Goal: Task Accomplishment & Management: Complete application form

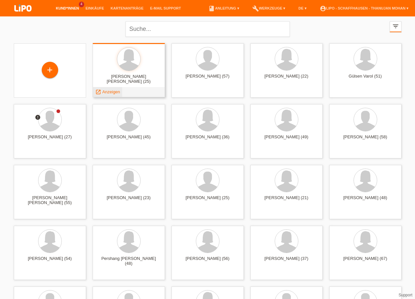
click at [118, 94] on span "Anzeigen" at bounding box center [111, 91] width 18 height 5
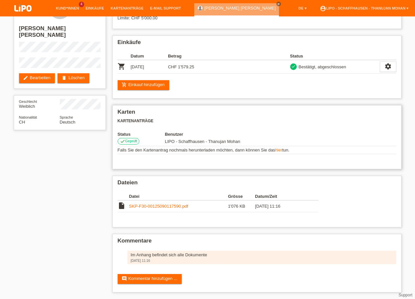
scroll to position [34, 0]
click at [158, 204] on link "SKP-F30-00125090117590.pdf" at bounding box center [158, 206] width 59 height 5
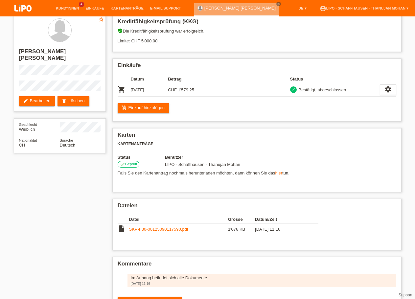
scroll to position [0, 0]
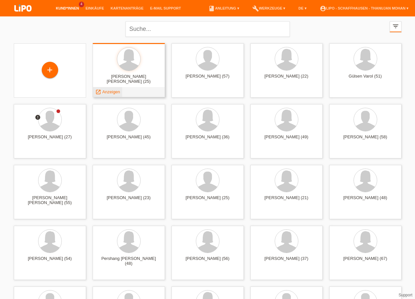
click at [111, 93] on span "Anzeigen" at bounding box center [111, 91] width 18 height 5
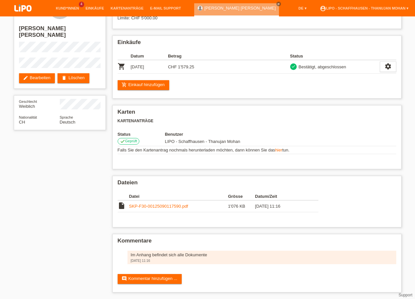
scroll to position [34, 0]
click at [154, 205] on link "SKP-F30-00125090117590.pdf" at bounding box center [158, 206] width 59 height 5
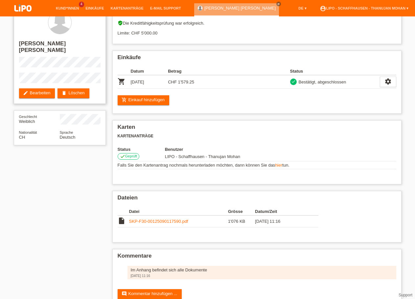
scroll to position [0, 0]
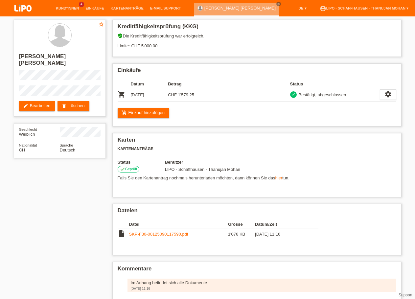
click at [26, 12] on img at bounding box center [23, 8] width 33 height 17
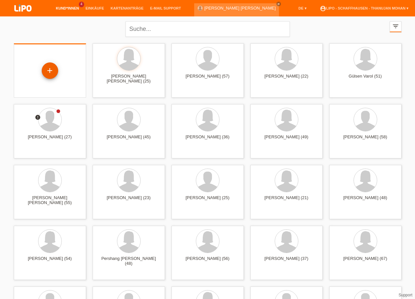
click at [50, 74] on div "+" at bounding box center [50, 70] width 16 height 16
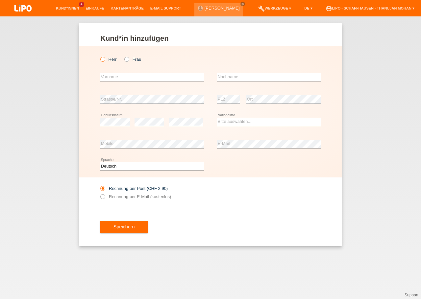
click at [104, 62] on label "Herr" at bounding box center [108, 59] width 16 height 5
click at [104, 61] on input "Herr" at bounding box center [102, 59] width 4 height 4
radio input "true"
click at [120, 76] on input "text" at bounding box center [151, 77] width 103 height 8
type input "Thuvarakan"
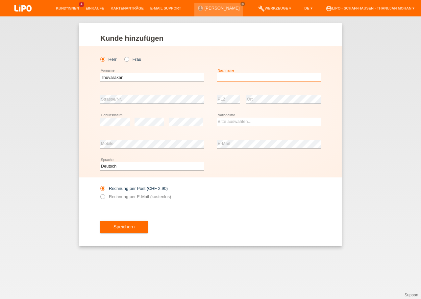
click at [234, 80] on input "text" at bounding box center [268, 77] width 103 height 8
type input "Somasekaran"
click at [114, 128] on div "error Geburtsdatum" at bounding box center [115, 122] width 30 height 22
click at [114, 126] on icon at bounding box center [115, 126] width 30 height 0
click at [217, 118] on select "Bitte auswählen... [GEOGRAPHIC_DATA] [GEOGRAPHIC_DATA] [GEOGRAPHIC_DATA] [GEOGR…" at bounding box center [268, 122] width 103 height 8
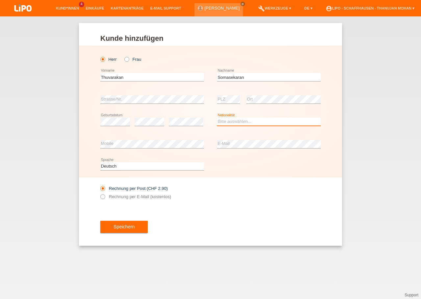
select select "CH"
click at [0, 0] on option "[GEOGRAPHIC_DATA]" at bounding box center [0, 0] width 0 height 0
click at [153, 199] on label "Rechnung per E-Mail (kostenlos)" at bounding box center [135, 196] width 71 height 5
click at [104, 199] on input "Rechnung per E-Mail (kostenlos)" at bounding box center [102, 198] width 4 height 8
radio input "true"
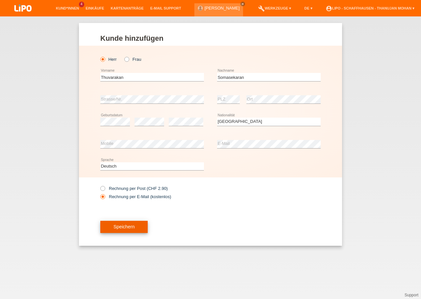
click at [136, 225] on button "Speichern" at bounding box center [123, 227] width 47 height 12
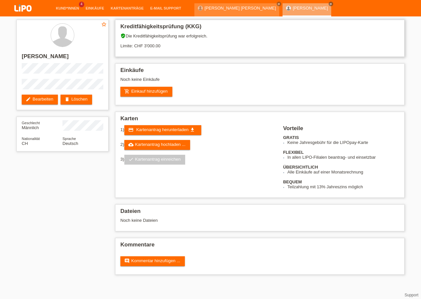
drag, startPoint x: 144, startPoint y: 45, endPoint x: 149, endPoint y: 49, distance: 6.4
click at [148, 49] on div "verified_user Die Kreditfähigkeitsprüfung war erfolgreich. Limite: CHF 3'000.00" at bounding box center [259, 43] width 279 height 20
click at [239, 154] on div "1) credit_card Kartenantrag herunterladen get_app 2) cloud_upload Kartenantrag …" at bounding box center [201, 147] width 163 height 44
click at [147, 90] on link "add_shopping_cart Einkauf hinzufügen" at bounding box center [146, 92] width 52 height 10
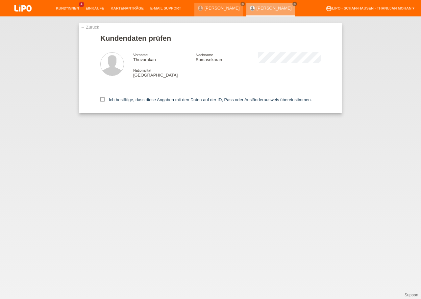
click at [93, 30] on div "← Zurück Kundendaten prüfen Vorname Thuvarakan Nachname [PERSON_NAME] Nationali…" at bounding box center [210, 68] width 263 height 90
click at [93, 28] on link "← Zurück" at bounding box center [89, 27] width 18 height 5
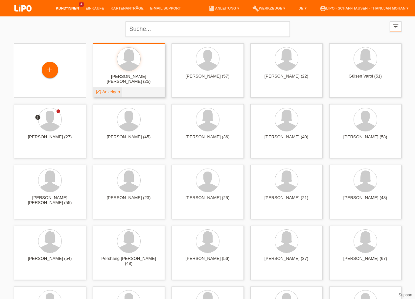
click at [117, 92] on span "Anzeigen" at bounding box center [111, 91] width 18 height 5
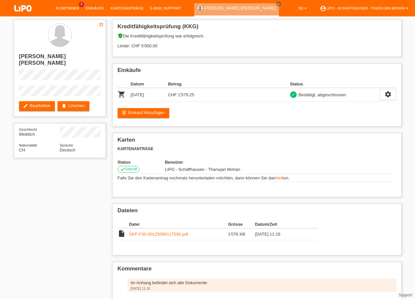
click at [32, 10] on img at bounding box center [23, 8] width 33 height 17
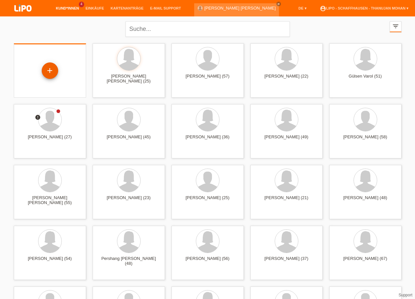
click at [57, 73] on div "+" at bounding box center [50, 70] width 16 height 16
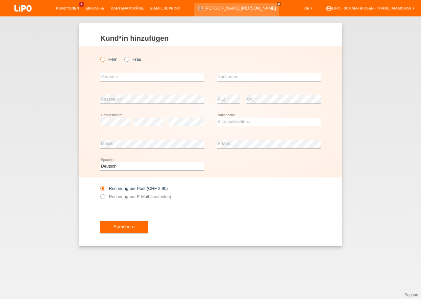
click at [104, 62] on label "Herr" at bounding box center [108, 59] width 16 height 5
click at [104, 61] on input "Herr" at bounding box center [102, 59] width 4 height 4
radio input "true"
click at [123, 77] on input "text" at bounding box center [151, 77] width 103 height 8
type input "Thuvarakan"
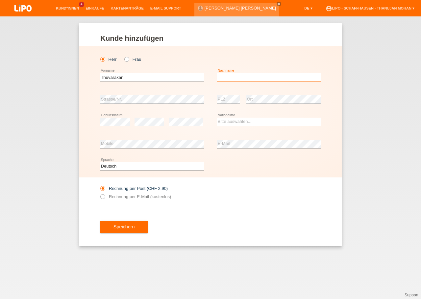
click at [242, 76] on input "text" at bounding box center [268, 77] width 103 height 8
type input "Somasekaran"
click at [231, 120] on select "Bitte auswählen... Schweiz Deutschland Liechtenstein Österreich ------------ Af…" at bounding box center [268, 122] width 103 height 8
select select "CH"
click at [0, 0] on option "Schweiz" at bounding box center [0, 0] width 0 height 0
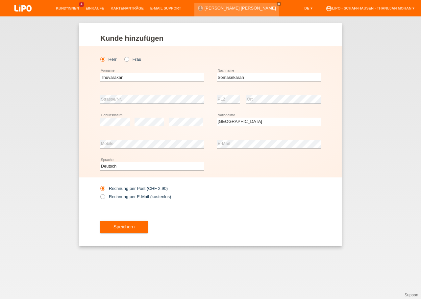
click at [194, 227] on div "Speichern" at bounding box center [210, 227] width 220 height 38
click at [152, 196] on label "Rechnung per E-Mail (kostenlos)" at bounding box center [135, 196] width 71 height 5
click at [104, 196] on input "Rechnung per E-Mail (kostenlos)" at bounding box center [102, 198] width 4 height 8
radio input "true"
click at [130, 228] on span "Speichern" at bounding box center [123, 226] width 21 height 5
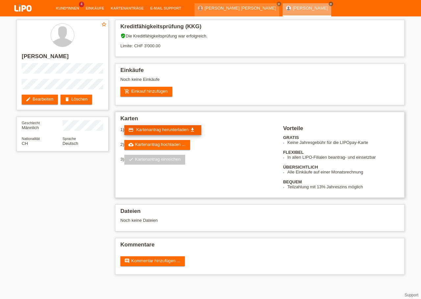
click at [167, 132] on span "Kartenantrag herunterladen" at bounding box center [162, 129] width 52 height 5
click at [74, 55] on h2 "[PERSON_NAME]" at bounding box center [62, 58] width 81 height 10
copy h2 "Somasekaran"
click at [36, 58] on h2 "[PERSON_NAME]" at bounding box center [62, 58] width 81 height 10
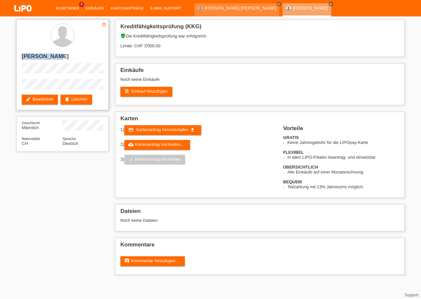
click at [36, 58] on h2 "[PERSON_NAME]" at bounding box center [62, 58] width 81 height 10
copy h2 "Thuvarakan"
click at [146, 94] on link "add_shopping_cart Einkauf hinzufügen" at bounding box center [146, 92] width 52 height 10
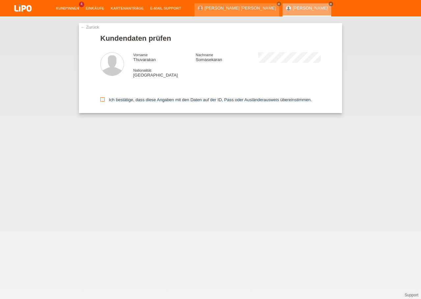
click at [103, 102] on icon at bounding box center [102, 99] width 4 height 4
click at [103, 102] on input "Ich bestätige, dass diese Angaben mit den Daten auf der ID, Pass oder Ausländer…" at bounding box center [102, 99] width 4 height 4
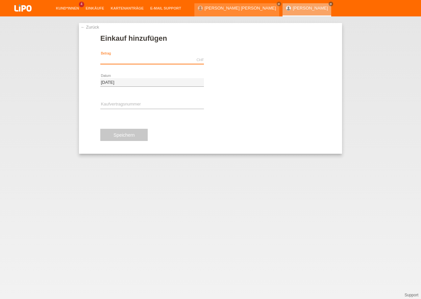
click at [135, 61] on input "text" at bounding box center [151, 60] width 103 height 8
type input "179.00"
click at [248, 65] on link "assignment_turned_in Autorisierung durchführen" at bounding box center [243, 60] width 66 height 11
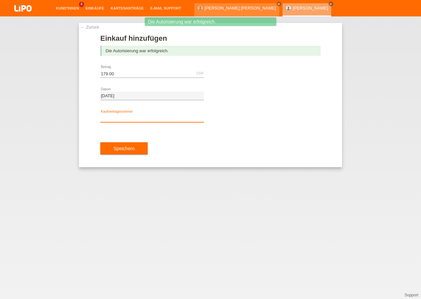
click at [159, 117] on input "text" at bounding box center [151, 118] width 103 height 8
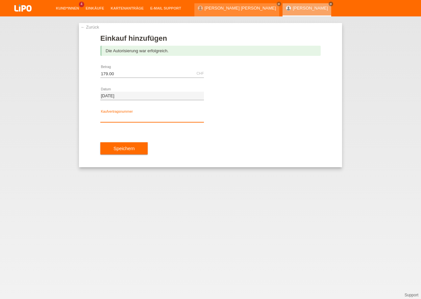
paste input "YJ4NMJ"
type input "YJ4NMJ"
click at [184, 125] on div "YJ4NMJ error Kaufvertragsnummer" at bounding box center [151, 118] width 103 height 22
click at [131, 150] on span "Speichern" at bounding box center [123, 148] width 21 height 5
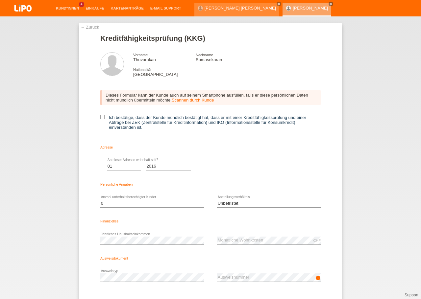
select select "01"
select select "2016"
select select "0"
select select "UNLIMITED"
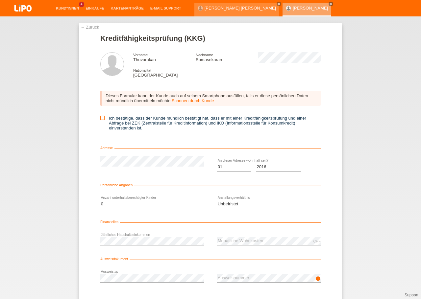
click at [100, 119] on icon at bounding box center [102, 118] width 4 height 4
click at [100, 119] on input "Ich bestätige, dass der Kunde mündlich bestätigt hat, dass er mit einer Kreditf…" at bounding box center [102, 118] width 4 height 4
checkbox input "true"
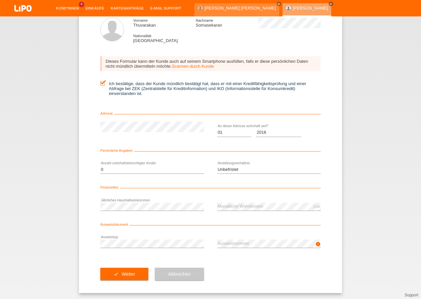
scroll to position [38, 0]
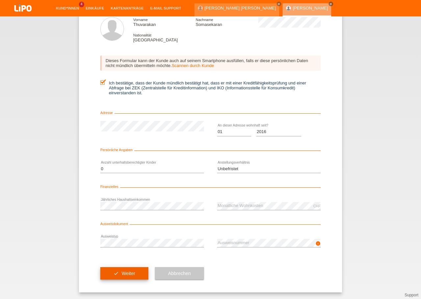
click at [132, 274] on button "check Weiter" at bounding box center [124, 273] width 48 height 12
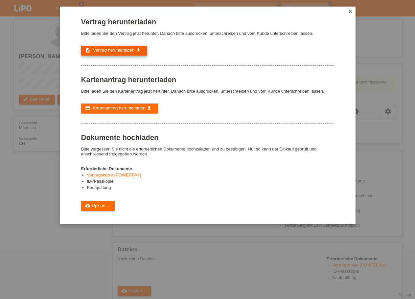
click at [120, 53] on span "Vertrag herunterladen" at bounding box center [113, 50] width 41 height 5
click at [353, 13] on icon "close" at bounding box center [350, 11] width 5 height 5
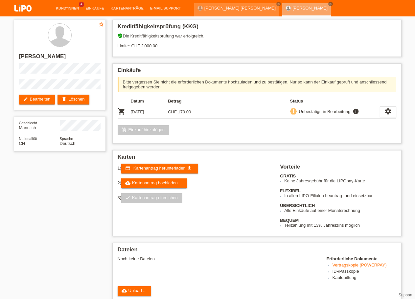
click at [20, 14] on img at bounding box center [23, 8] width 33 height 17
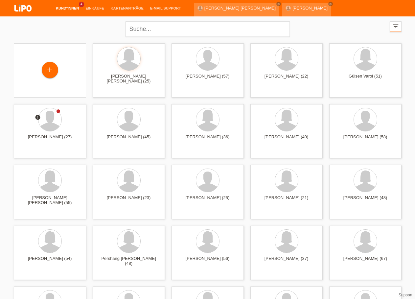
click at [25, 10] on img at bounding box center [23, 8] width 33 height 17
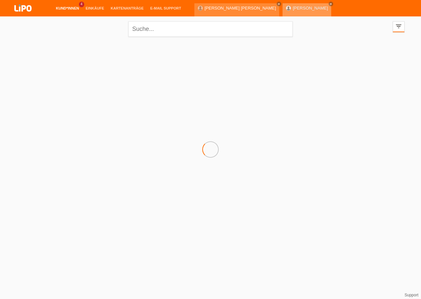
click at [292, 9] on link "[PERSON_NAME]" at bounding box center [309, 8] width 35 height 5
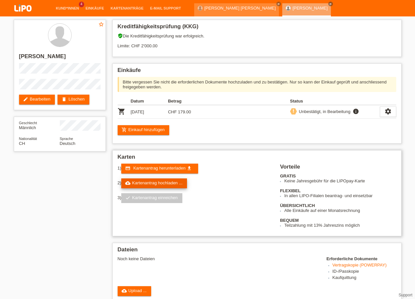
click at [153, 187] on link "cloud_upload Kartenantrag hochladen ..." at bounding box center [154, 183] width 66 height 10
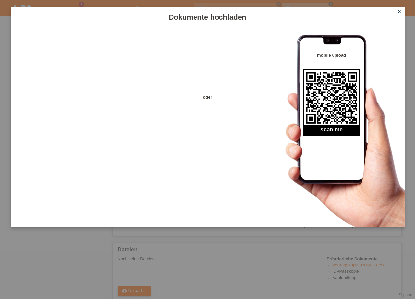
click at [400, 13] on icon "close" at bounding box center [399, 11] width 5 height 5
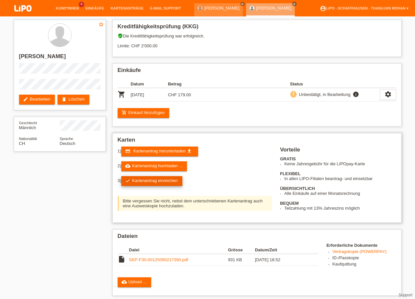
click at [170, 186] on link "check Kartenantrag einreichen" at bounding box center [151, 181] width 61 height 10
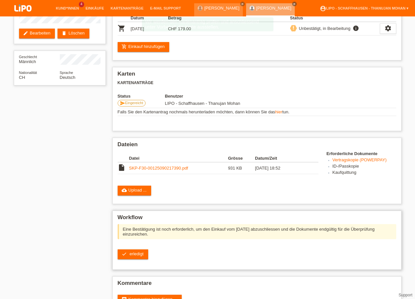
scroll to position [67, 0]
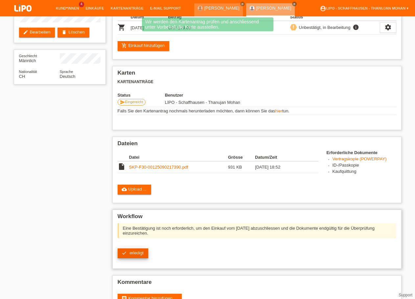
click at [142, 255] on span "erledigt" at bounding box center [136, 252] width 14 height 5
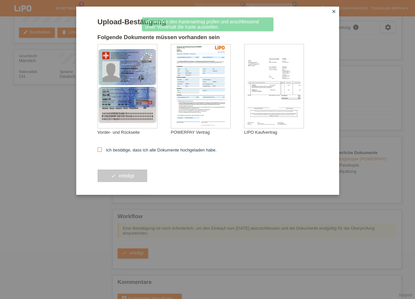
click at [115, 152] on label "Ich bestätige, dass ich alle Dokumente hochgeladen habe." at bounding box center [157, 150] width 119 height 5
click at [102, 152] on input "Ich bestätige, dass ich alle Dokumente hochgeladen habe." at bounding box center [100, 150] width 4 height 4
checkbox input "true"
click at [119, 176] on span "erledigt" at bounding box center [126, 175] width 15 height 5
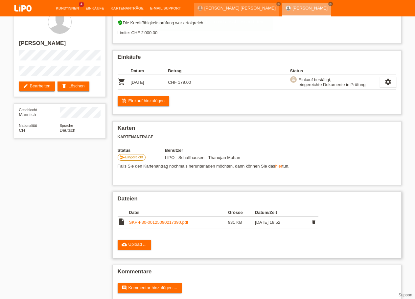
scroll to position [28, 0]
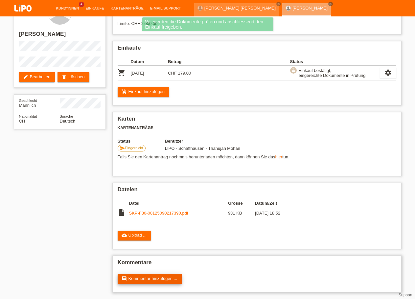
click at [158, 280] on link "comment Kommentar hinzufügen ..." at bounding box center [150, 279] width 64 height 10
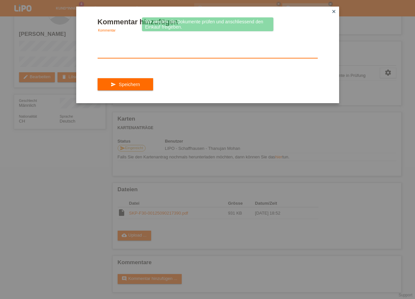
click at [170, 49] on textarea at bounding box center [208, 45] width 220 height 25
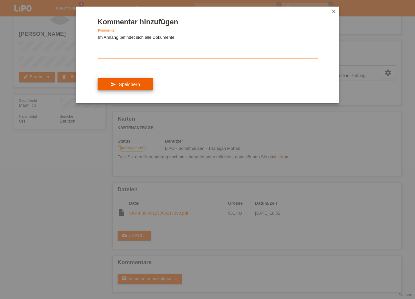
type textarea "Im Anhang befindet sich alle Dokumente"
click at [122, 87] on button "send Speichern" at bounding box center [126, 84] width 56 height 12
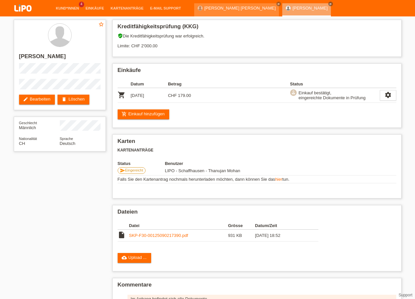
click at [15, 7] on img at bounding box center [23, 8] width 33 height 17
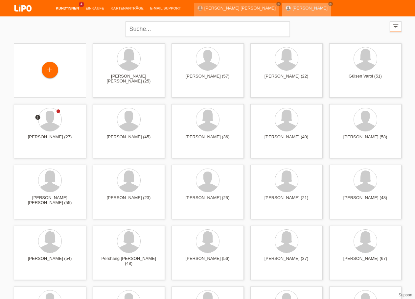
click at [292, 9] on link "[PERSON_NAME]" at bounding box center [309, 8] width 35 height 5
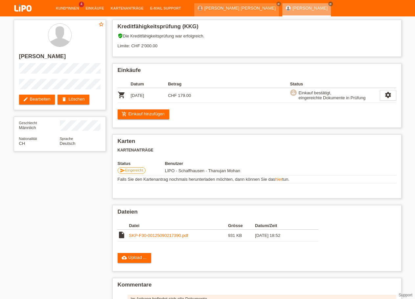
click at [18, 9] on img at bounding box center [23, 8] width 33 height 17
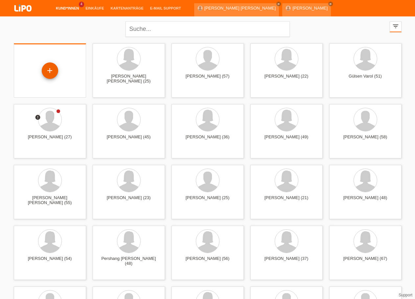
click at [56, 70] on div "+" at bounding box center [50, 70] width 16 height 16
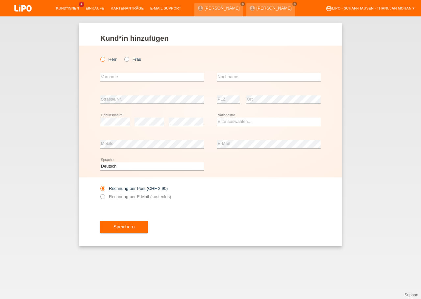
click at [108, 62] on label "Herr" at bounding box center [108, 59] width 16 height 5
click at [104, 61] on input "Herr" at bounding box center [102, 59] width 4 height 4
radio input "true"
click at [115, 76] on input "text" at bounding box center [151, 77] width 103 height 8
type input "Hayrullah"
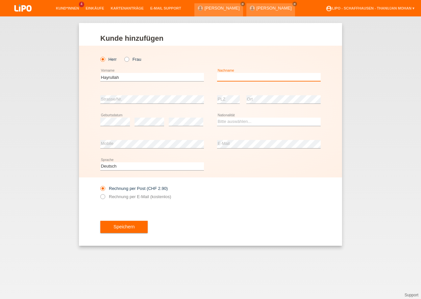
click at [222, 80] on input "text" at bounding box center [268, 77] width 103 height 8
type input "Karahan"
click at [217, 118] on select "Bitte auswählen... Schweiz Deutschland Liechtenstein Österreich ------------ Af…" at bounding box center [268, 122] width 103 height 8
select select "CH"
click at [0, 0] on option "Schweiz" at bounding box center [0, 0] width 0 height 0
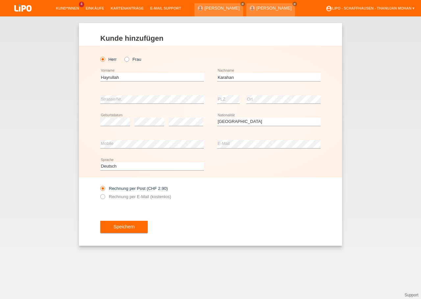
click at [242, 101] on div "error PLZ error Ort" at bounding box center [268, 99] width 103 height 22
click at [164, 195] on label "Rechnung per E-Mail (kostenlos)" at bounding box center [135, 196] width 71 height 5
click at [104, 195] on input "Rechnung per E-Mail (kostenlos)" at bounding box center [102, 198] width 4 height 8
radio input "true"
click at [139, 226] on button "Speichern" at bounding box center [123, 227] width 47 height 12
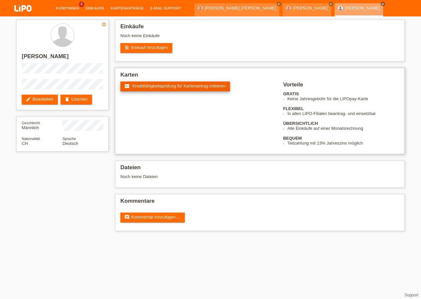
click at [151, 88] on span "Kreditfähigkeitsprüfung für Kartenantrag initiieren" at bounding box center [178, 85] width 93 height 5
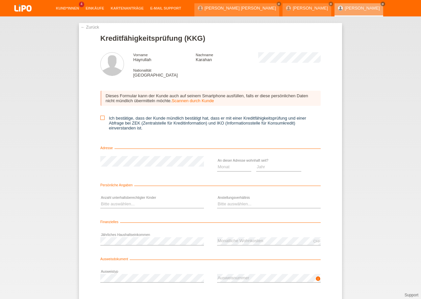
click at [101, 119] on icon at bounding box center [102, 118] width 4 height 4
click at [101, 119] on input "Ich bestätige, dass der Kunde mündlich bestätigt hat, dass er mit einer Kreditf…" at bounding box center [102, 118] width 4 height 4
checkbox input "true"
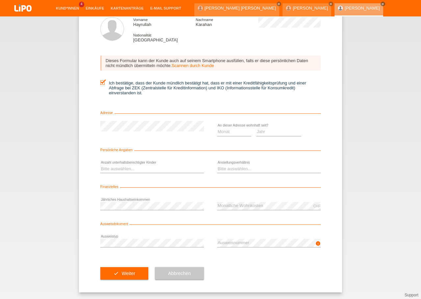
scroll to position [38, 0]
click at [256, 128] on select "Jahr 2025 2024 2023 2022 2021 2020 2019 2018 2017 2016 2015 2014 2013 2012 2011…" at bounding box center [278, 132] width 45 height 8
select select "2021"
click at [0, 0] on option "2021" at bounding box center [0, 0] width 0 height 0
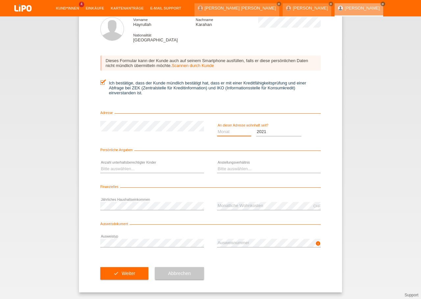
click at [217, 128] on select "Monat 01 02 03 04 05 06 07 08 09 10" at bounding box center [234, 132] width 34 height 8
select select "02"
click at [0, 0] on option "02" at bounding box center [0, 0] width 0 height 0
click at [100, 165] on select "Bitte auswählen... 0 1 2 3 4 5 6 7 8 9" at bounding box center [151, 169] width 103 height 8
select select "0"
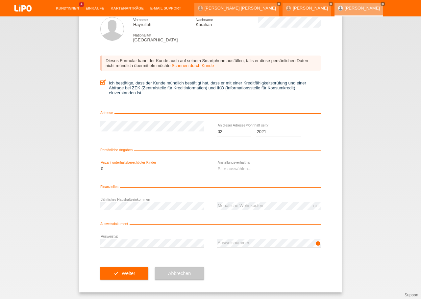
click at [0, 0] on option "0" at bounding box center [0, 0] width 0 height 0
click at [217, 165] on select "Bitte auswählen... Unbefristet Befristet Lehrling/Student Pensioniert Nicht arb…" at bounding box center [268, 169] width 103 height 8
select select "UNLIMITED"
click at [0, 0] on option "Unbefristet" at bounding box center [0, 0] width 0 height 0
click at [238, 269] on div "check Weiter Abbrechen" at bounding box center [210, 273] width 220 height 38
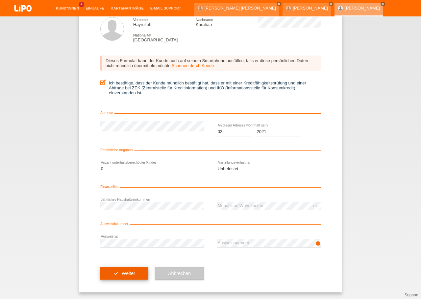
click at [136, 274] on button "check Weiter" at bounding box center [124, 273] width 48 height 12
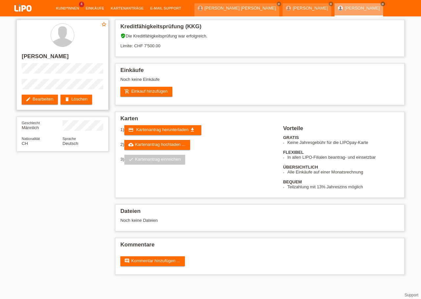
click at [54, 57] on h2 "[PERSON_NAME]" at bounding box center [62, 58] width 81 height 10
copy h2 "Karahan"
click at [34, 59] on h2 "[PERSON_NAME]" at bounding box center [62, 58] width 81 height 10
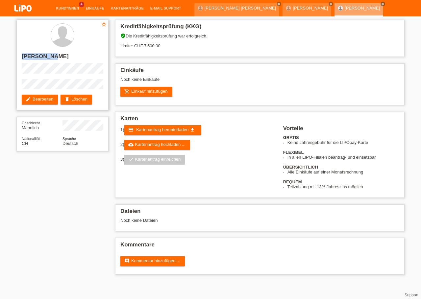
copy h2 "Hayrullah"
click at [137, 95] on link "add_shopping_cart Einkauf hinzufügen" at bounding box center [146, 92] width 52 height 10
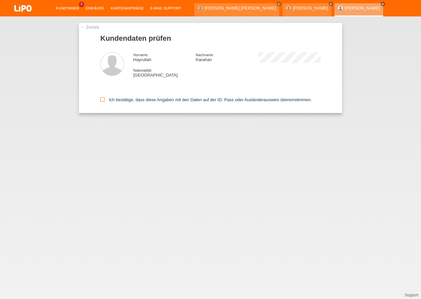
click at [103, 99] on icon at bounding box center [102, 99] width 4 height 4
click at [103, 99] on input "Ich bestätige, dass diese Angaben mit den Daten auf der ID, Pass oder Ausländer…" at bounding box center [102, 99] width 4 height 4
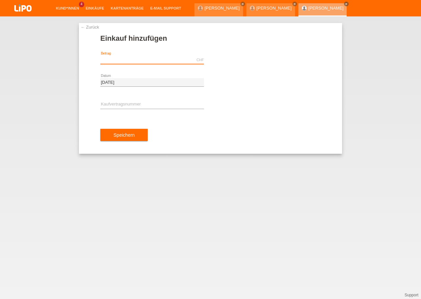
click at [124, 61] on input "text" at bounding box center [151, 60] width 103 height 8
click at [211, 298] on div "← Zurück Einkauf hinzufügen CHF error Betrag [DATE] error" at bounding box center [210, 157] width 421 height 283
paste input "1099.00"
type input "1099.00"
click at [157, 109] on icon at bounding box center [151, 109] width 103 height 0
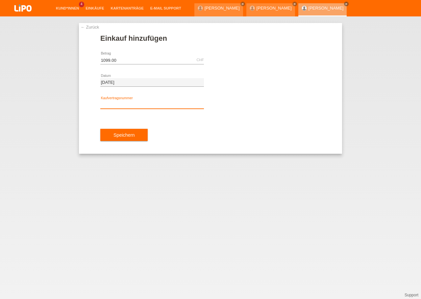
click at [147, 104] on input "text" at bounding box center [151, 105] width 103 height 8
paste input "YJ4NML"
type input "YJ4NML"
click at [188, 136] on div "Speichern" at bounding box center [210, 135] width 220 height 38
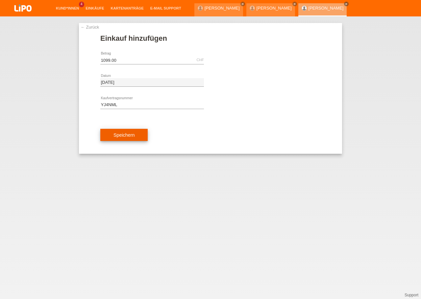
click at [133, 138] on button "Speichern" at bounding box center [123, 135] width 47 height 12
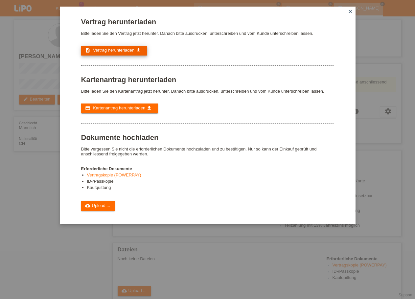
click at [115, 53] on span "Vertrag herunterladen" at bounding box center [113, 50] width 41 height 5
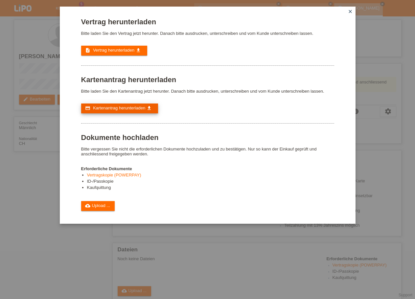
click at [109, 113] on link "credit_card Kartenantrag herunterladen get_app" at bounding box center [119, 108] width 77 height 10
